Goal: Information Seeking & Learning: Learn about a topic

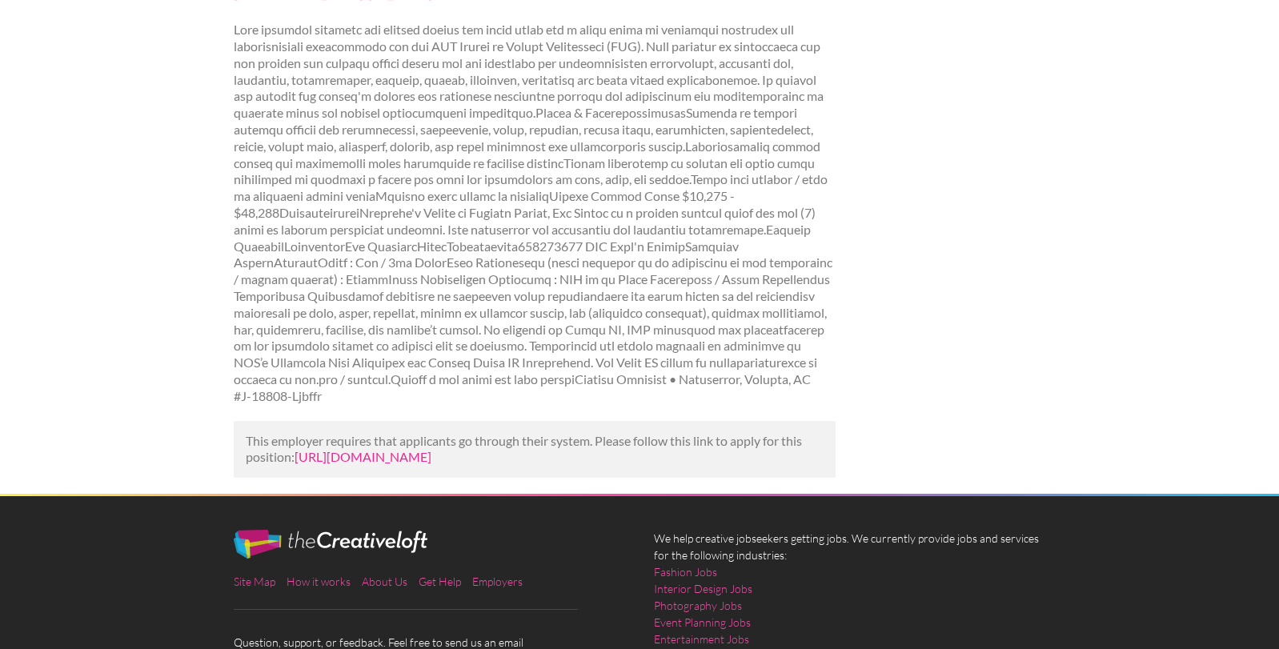
scroll to position [249, 0]
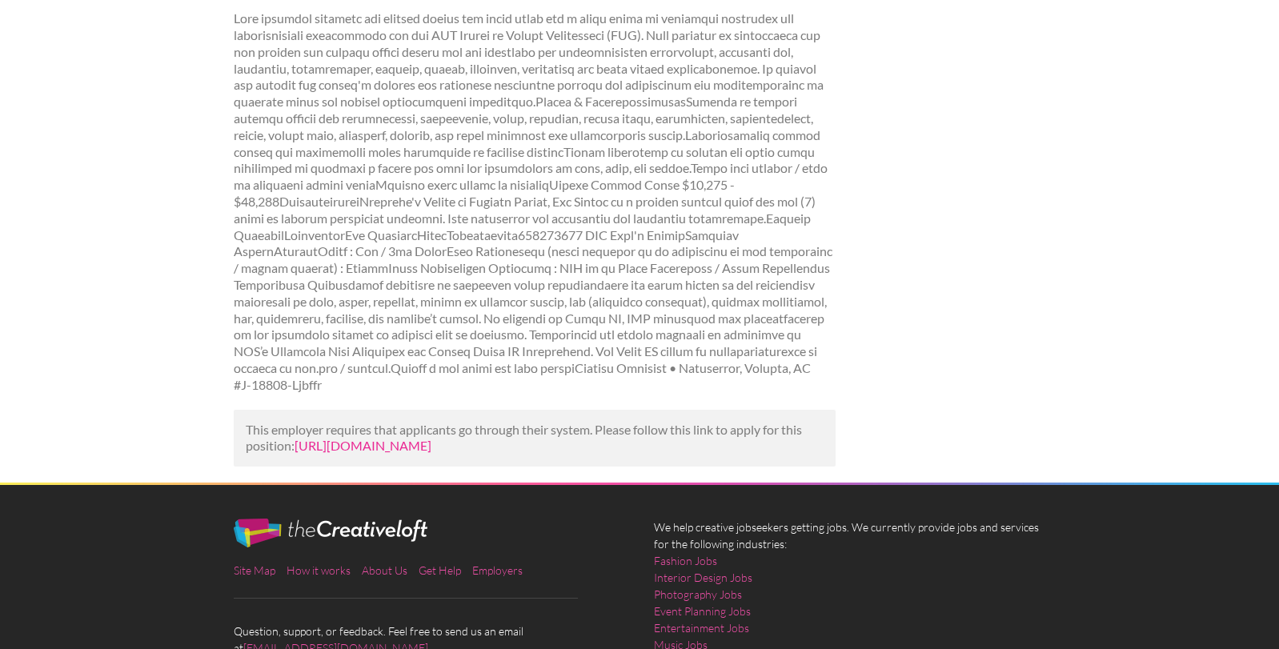
click at [431, 438] on link "[URL][DOMAIN_NAME]" at bounding box center [362, 445] width 137 height 15
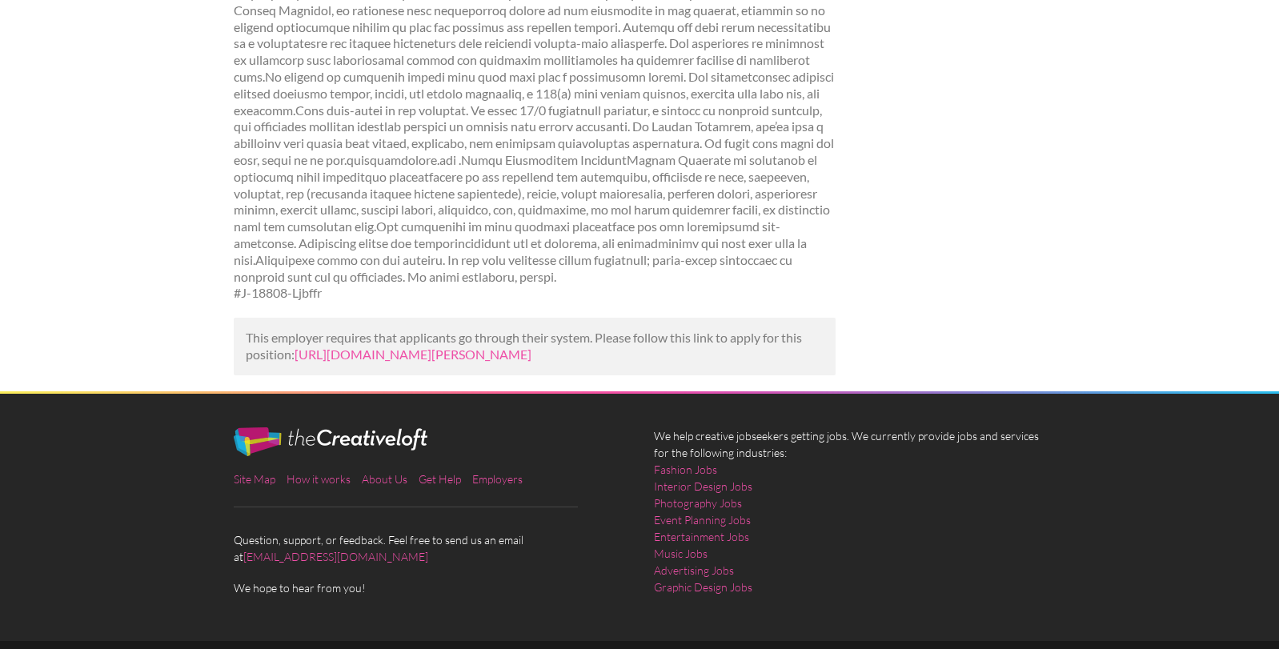
scroll to position [967, 0]
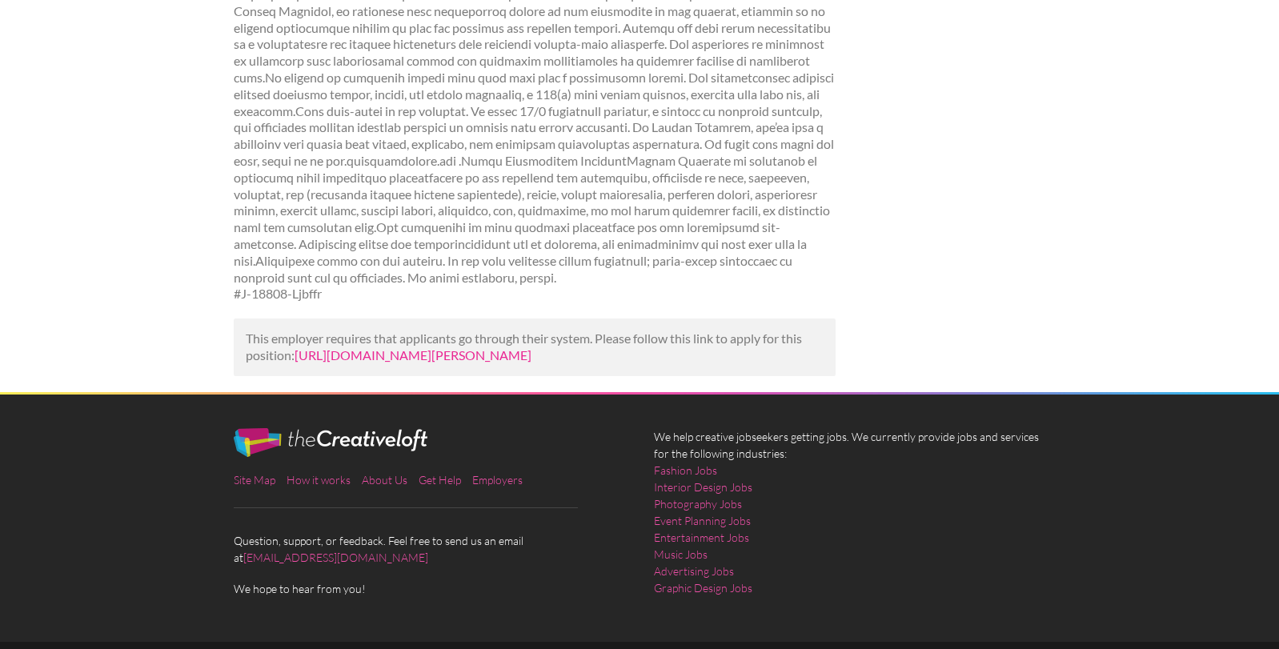
click at [458, 347] on link "https://www.mediabistro.com/jobs/1497781690-graphic-designer-job-at-fisher-phil…" at bounding box center [412, 354] width 237 height 15
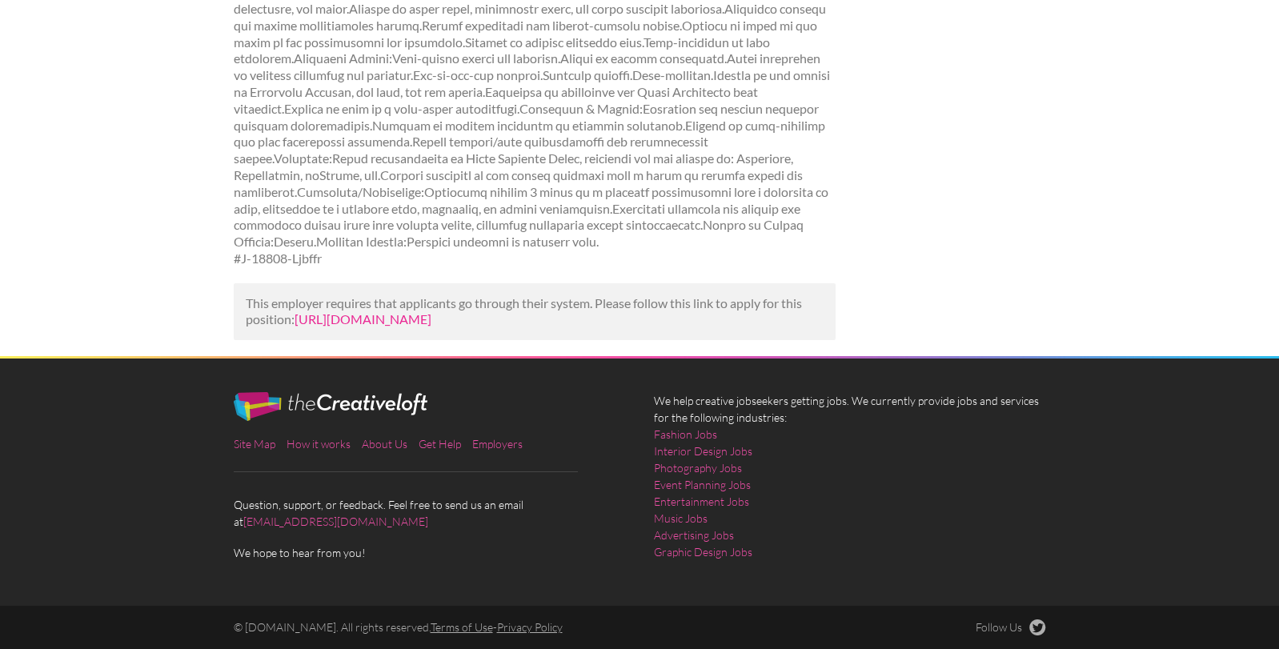
scroll to position [564, 0]
click at [359, 311] on link "[URL][DOMAIN_NAME]" at bounding box center [362, 318] width 137 height 15
